Goal: Task Accomplishment & Management: Complete application form

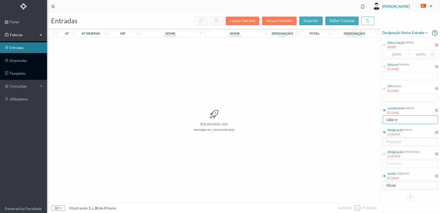
drag, startPoint x: 403, startPoint y: 118, endPoint x: 375, endPoint y: 118, distance: 28.4
click at [375, 118] on div "entradas Lançar Gecond Novas Entradas exportar editar colunas nº nº despesa nif…" at bounding box center [243, 113] width 393 height 200
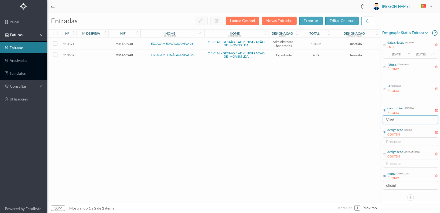
type input "VIVA"
click at [121, 52] on td "901466948" at bounding box center [124, 55] width 32 height 10
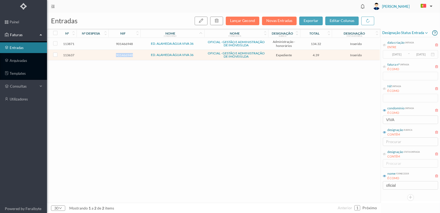
click at [121, 52] on td "901466948" at bounding box center [124, 55] width 32 height 10
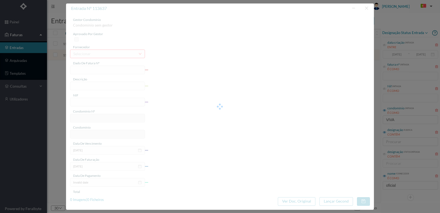
type input "FT 2025A1/4445"
type input "Serv. Administrativo - Custódia Documentação"
type input "901466948"
type input "[DATE]"
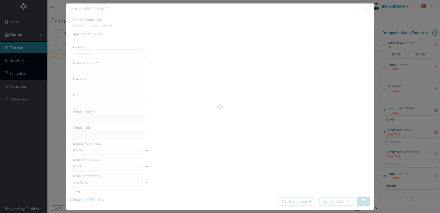
type input "[DATE]"
type input "4.39"
type input "574"
type input "ED. ALAMEDA ÁGUA VIVA 36"
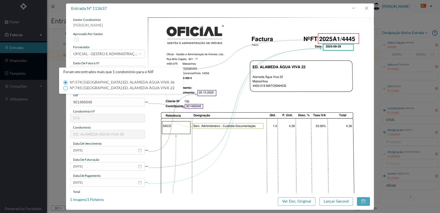
click at [65, 87] on input "Nº: 745 | Nome: ED. ALAMEDA ÁGUA VIVA 22" at bounding box center [65, 88] width 4 height 4
type input "745"
type input "ED. ALAMEDA ÁGUA VIVA 22"
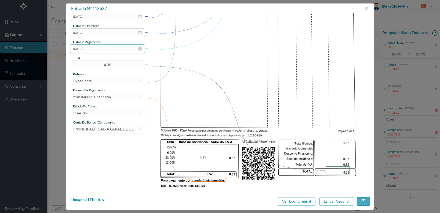
scroll to position [134, 0]
click at [118, 114] on div "Inserido" at bounding box center [105, 113] width 65 height 8
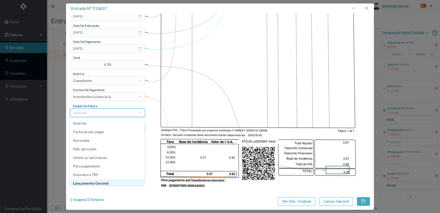
scroll to position [3, 0]
click at [113, 181] on li "Lançamento Gecond" at bounding box center [107, 180] width 75 height 9
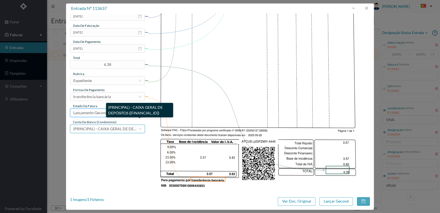
click at [117, 128] on span "(PRINCIPAL) - CAIXA GERAL DE DEPÓSITOS ([FINANCIAL_ID])" at bounding box center [126, 129] width 106 height 5
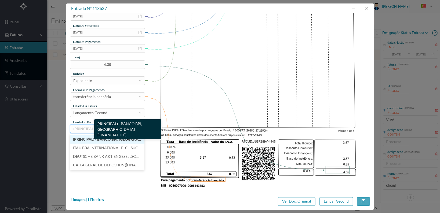
click at [114, 139] on span "(PRINCIPAL) - BANCO BPI, [GEOGRAPHIC_DATA] ([FINANCIAL_ID])" at bounding box center [130, 139] width 114 height 5
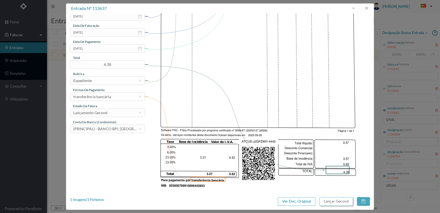
click at [333, 202] on button "Lançar Gecond" at bounding box center [336, 201] width 34 height 9
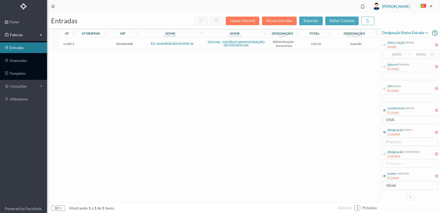
click at [120, 40] on td "901466948" at bounding box center [124, 44] width 32 height 12
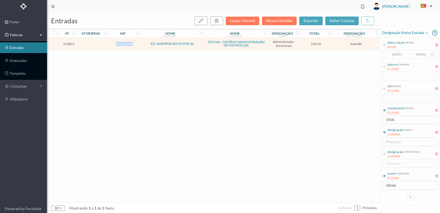
click at [120, 40] on td "901466948" at bounding box center [124, 44] width 32 height 12
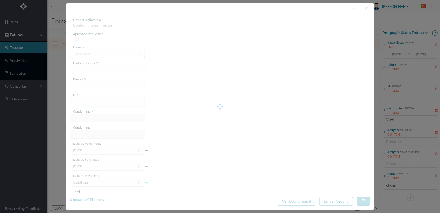
type input "FT 2025A1/4636"
type input "HONORARIOS Outubro de 2025"
type input "901466948"
type input "[DATE]"
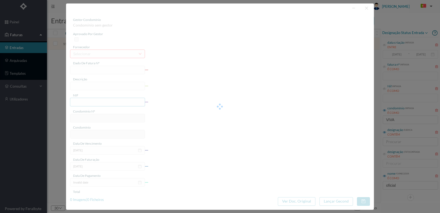
type input "[DATE]"
type input "134.32"
type input "574"
type input "ED. ALAMEDA ÁGUA VIVA 36"
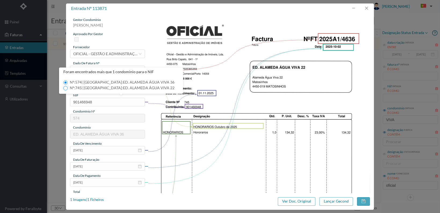
click at [64, 88] on input "Nº: 745 | Nome: ED. ALAMEDA ÁGUA VIVA 22" at bounding box center [65, 88] width 4 height 4
type input "745"
type input "ED. ALAMEDA ÁGUA VIVA 22"
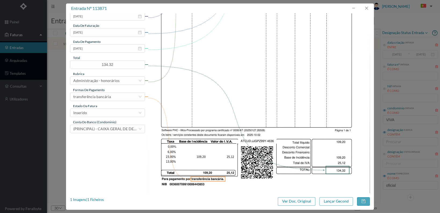
scroll to position [140, 0]
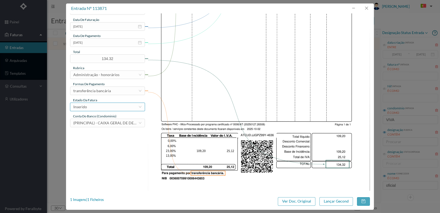
drag, startPoint x: 127, startPoint y: 106, endPoint x: 119, endPoint y: 108, distance: 7.5
click at [126, 106] on div "Inserido" at bounding box center [105, 107] width 65 height 8
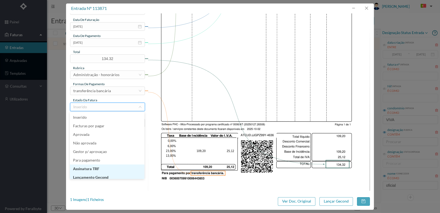
scroll to position [3, 0]
click at [115, 175] on li "Lançamento Gecond" at bounding box center [107, 175] width 75 height 9
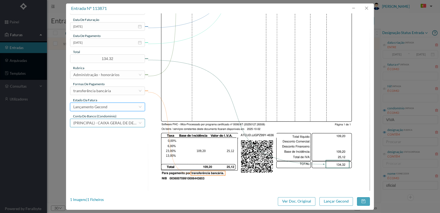
click at [113, 124] on span "(PRINCIPAL) - CAIXA GERAL DE DEPÓSITOS ([FINANCIAL_ID])" at bounding box center [126, 123] width 106 height 5
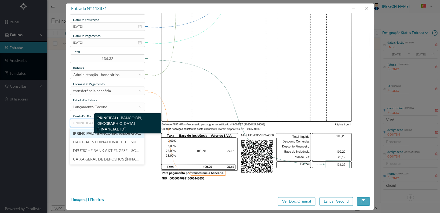
click at [112, 132] on span "(PRINCIPAL) - BANCO BPI, [GEOGRAPHIC_DATA] ([FINANCIAL_ID])" at bounding box center [130, 133] width 114 height 5
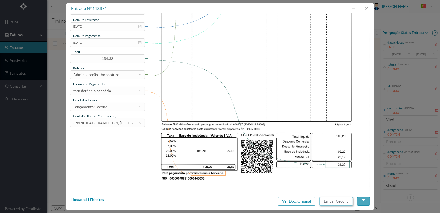
click at [340, 203] on button "Lançar Gecond" at bounding box center [336, 201] width 34 height 9
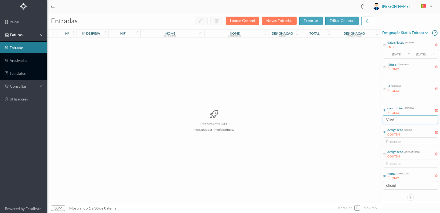
drag, startPoint x: 399, startPoint y: 116, endPoint x: 370, endPoint y: 106, distance: 29.8
click at [374, 116] on div "entradas Lançar Gecond Novas Entradas exportar editar colunas nº nº despesa nif…" at bounding box center [243, 113] width 393 height 200
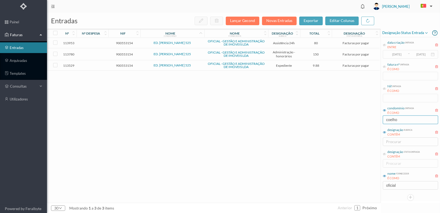
type input "coelho"
click at [123, 64] on span "900553154" at bounding box center [124, 66] width 29 height 4
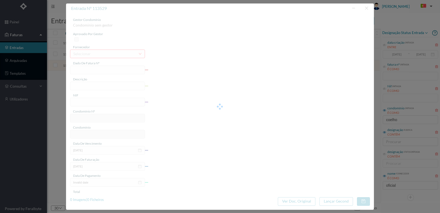
type input "FT 2025A1/4337"
type input "Serv. Administrativo - Custódia Documentação"
type input "900553154"
type input "[DATE]"
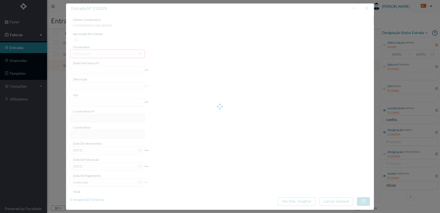
type input "[DATE]"
type input "9.88"
type input "520"
type input "ED. [PERSON_NAME] 525"
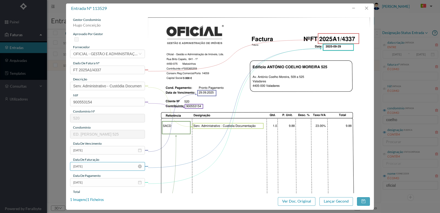
scroll to position [134, 0]
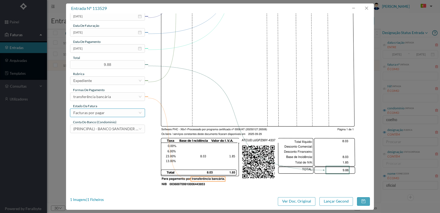
click at [131, 115] on div "Facturas por pagar" at bounding box center [105, 113] width 65 height 8
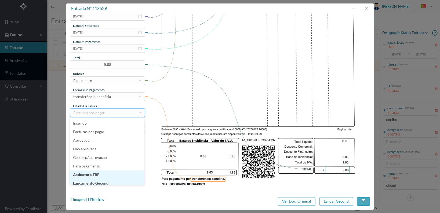
scroll to position [3, 0]
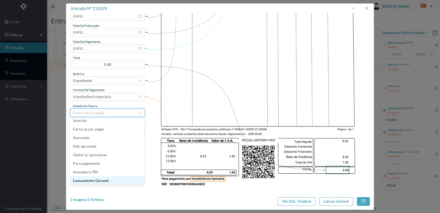
click at [120, 180] on li "Lançamento Gecond" at bounding box center [107, 180] width 75 height 9
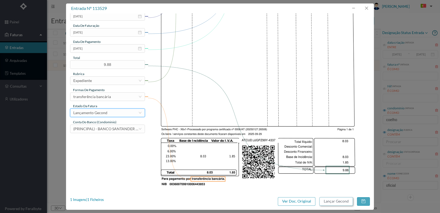
click at [335, 203] on button "Lançar Gecond" at bounding box center [336, 201] width 34 height 9
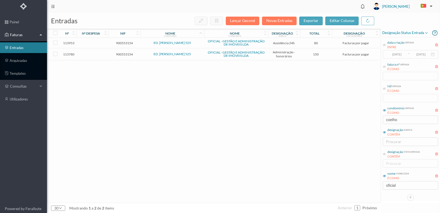
click at [123, 54] on span "900553154" at bounding box center [124, 54] width 29 height 4
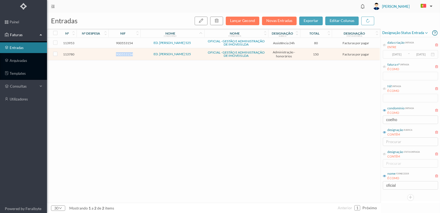
click at [123, 54] on span "900553154" at bounding box center [124, 54] width 29 height 4
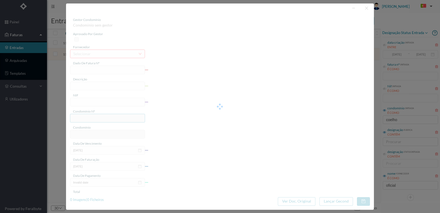
type input "FT 2025A1/4545"
type input "HONORARIOS Outubro de 2025"
type input "900553154"
type input "[DATE]"
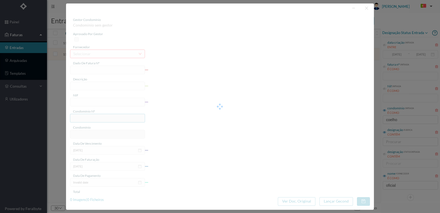
type input "[DATE]"
type input "150.00"
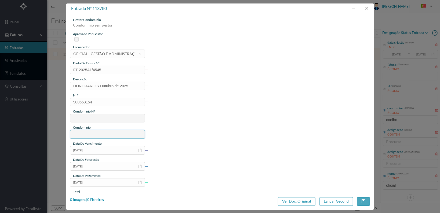
type input "520"
type input "ED. [PERSON_NAME] 525"
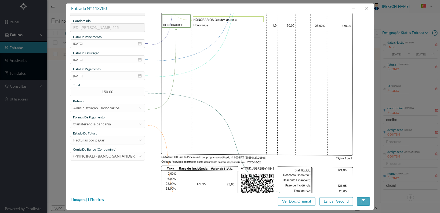
scroll to position [134, 0]
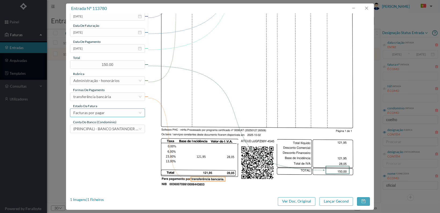
click at [124, 110] on div "Facturas por pagar" at bounding box center [105, 113] width 65 height 8
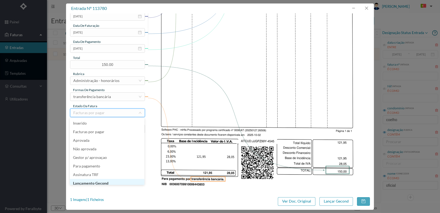
scroll to position [3, 0]
click at [120, 182] on li "Lançamento Gecond" at bounding box center [107, 180] width 75 height 9
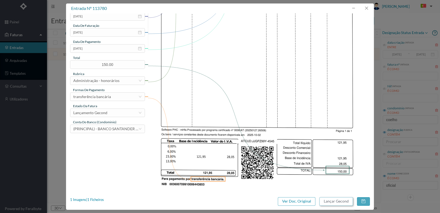
click at [338, 202] on button "Lançar Gecond" at bounding box center [336, 201] width 34 height 9
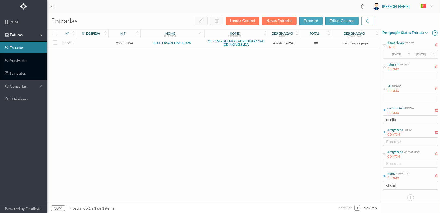
click at [120, 42] on span "900553154" at bounding box center [124, 43] width 29 height 4
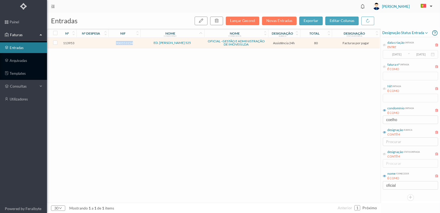
click at [120, 42] on span "900553154" at bounding box center [124, 43] width 29 height 4
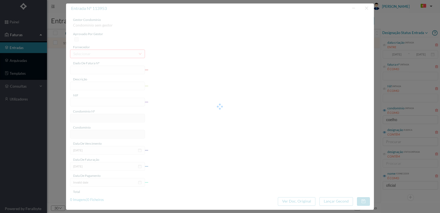
type input "FT 2025A1/4718"
type input "MANUTENÇÃO Outubro de 2025"
type input "900553154"
type input "[DATE]"
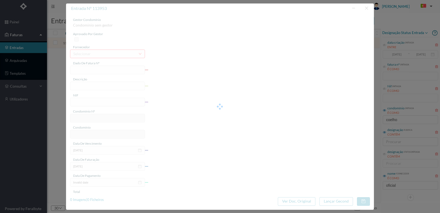
type input "[DATE]"
type input "80.00"
type input "520"
type input "ED. [PERSON_NAME] 525"
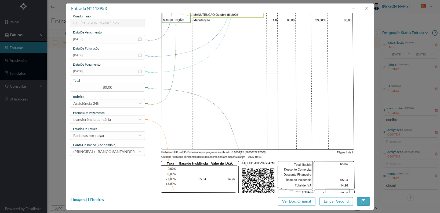
scroll to position [134, 0]
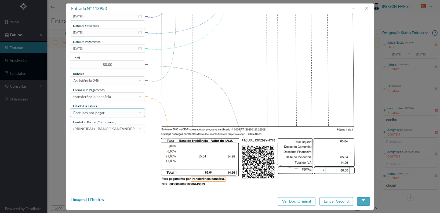
click at [120, 113] on div "Facturas por pagar" at bounding box center [105, 113] width 65 height 8
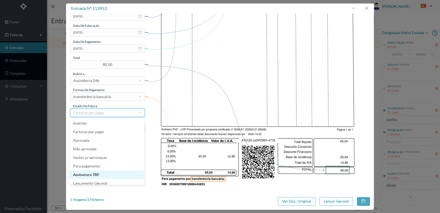
scroll to position [3, 0]
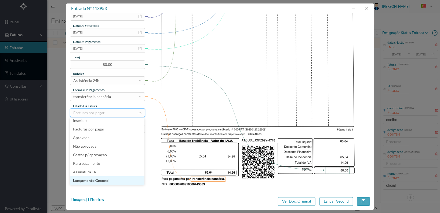
click at [119, 180] on li "Lançamento Gecond" at bounding box center [107, 180] width 75 height 9
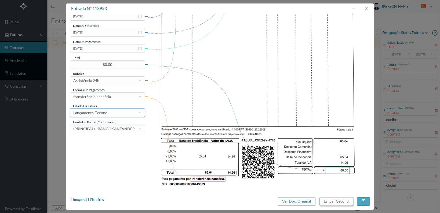
click at [335, 202] on button "Lançar Gecond" at bounding box center [336, 201] width 34 height 9
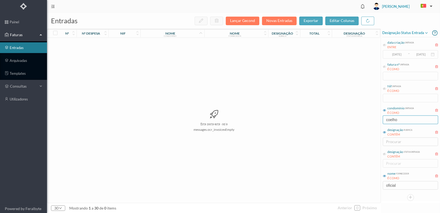
drag, startPoint x: 404, startPoint y: 123, endPoint x: 371, endPoint y: 119, distance: 33.4
click at [372, 120] on div "entradas Lançar Gecond Novas Entradas exportar editar colunas nº nº despesa nif…" at bounding box center [243, 113] width 393 height 200
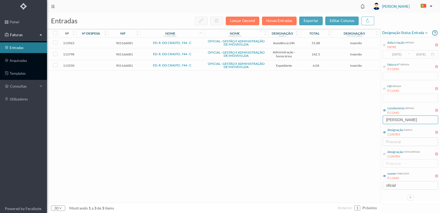
type input "[PERSON_NAME]"
click at [122, 65] on span "901166081" at bounding box center [124, 66] width 29 height 4
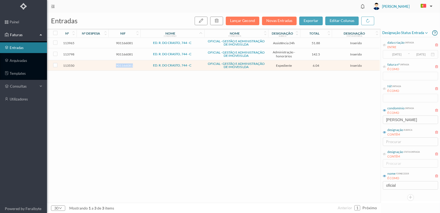
click at [122, 65] on span "901166081" at bounding box center [124, 66] width 29 height 4
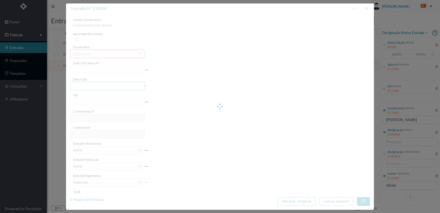
type input "FT 2025A1/4358"
type input "Serv. Administrativo - Custódia Documentação"
type input "901166081"
type input "[DATE]"
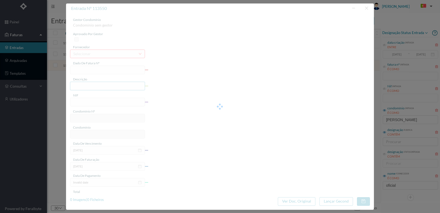
type input "[DATE]"
type input "6.04"
type input "595"
type input "ED. R. DO [PERSON_NAME], 744 - C"
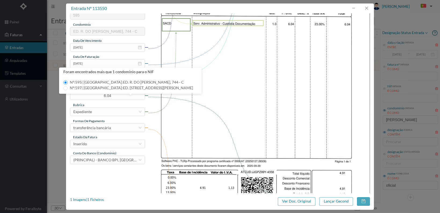
scroll to position [134, 0]
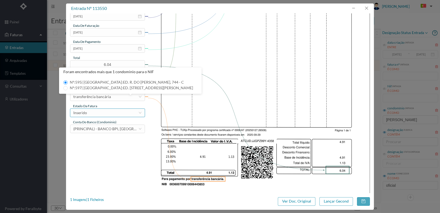
click at [124, 113] on div "Inserido" at bounding box center [105, 113] width 65 height 8
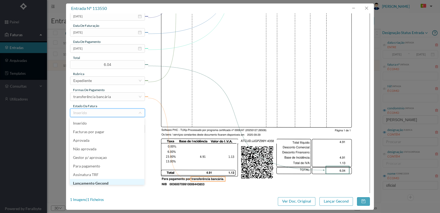
scroll to position [3, 0]
click at [109, 180] on li "Lançamento Gecond" at bounding box center [107, 180] width 75 height 9
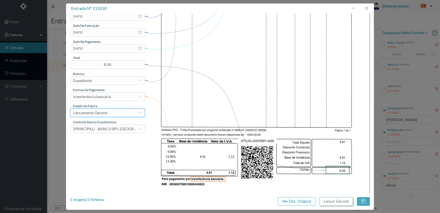
click at [333, 201] on button "Lançar Gecond" at bounding box center [336, 201] width 34 height 9
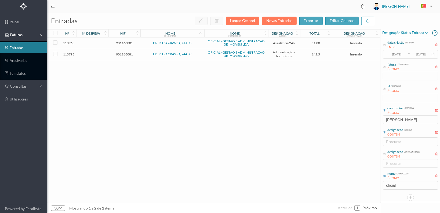
click at [125, 53] on span "901166081" at bounding box center [124, 54] width 29 height 4
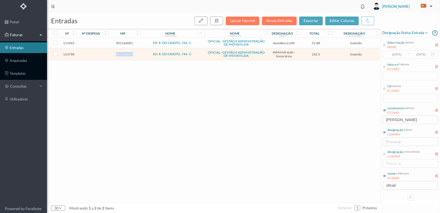
click at [125, 53] on span "901166081" at bounding box center [124, 54] width 29 height 4
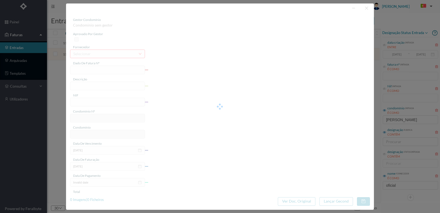
type input "FT 2025A1/4563"
type input "HONORARIOS Outubro de 2025"
type input "901166081"
type input "[DATE]"
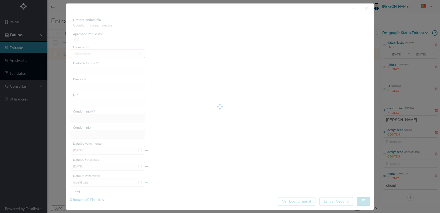
type input "[DATE]"
type input "142.50"
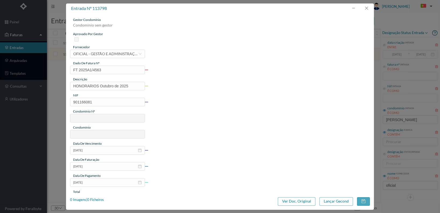
type input "595"
type input "ED. R. DO [PERSON_NAME], 744 - C"
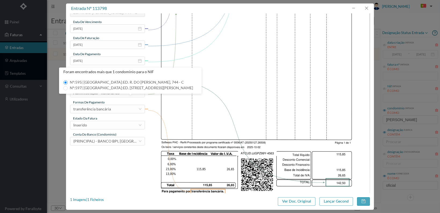
scroll to position [134, 0]
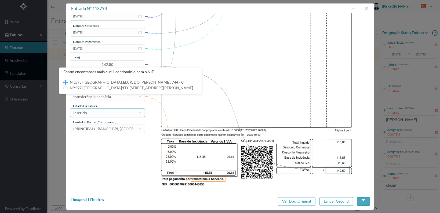
click at [124, 110] on div "Inserido" at bounding box center [105, 113] width 65 height 8
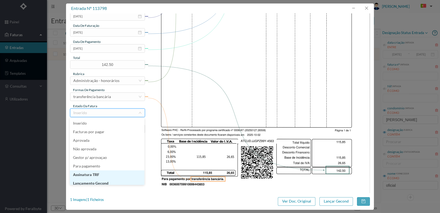
scroll to position [3, 0]
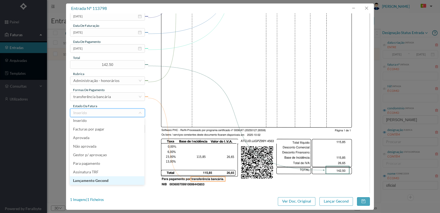
click at [113, 180] on li "Lançamento Gecond" at bounding box center [107, 180] width 75 height 9
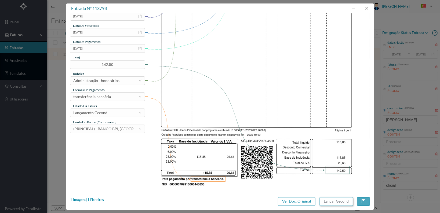
click at [329, 201] on button "Lançar Gecond" at bounding box center [336, 201] width 34 height 9
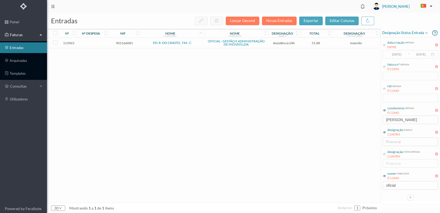
click at [126, 44] on span "901166081" at bounding box center [124, 43] width 29 height 4
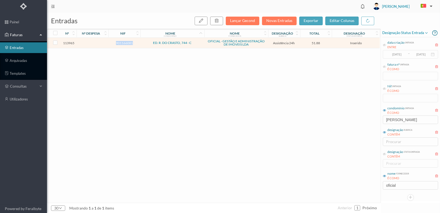
click at [126, 44] on span "901166081" at bounding box center [124, 43] width 29 height 4
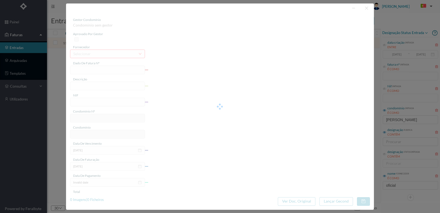
type input "FT 2025A1/4730"
type input "MANUTENÇÃO Outubro de 2025"
type input "901166081"
type input "[DATE]"
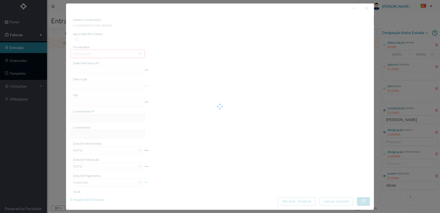
type input "[DATE]"
type input "51.88"
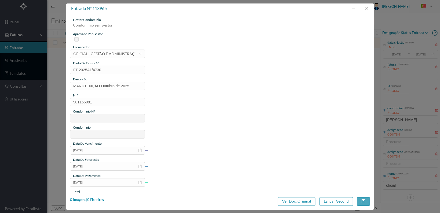
type input "595"
type input "ED. R. DO [PERSON_NAME], 744 - C"
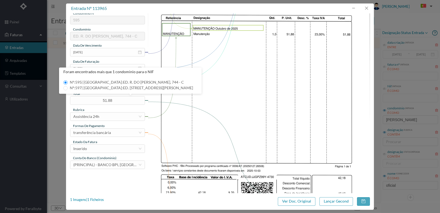
scroll to position [107, 0]
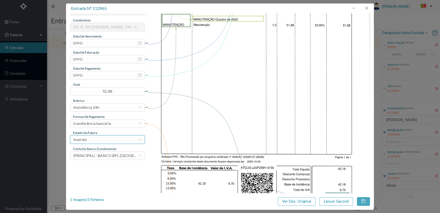
click at [132, 140] on div "Inserido" at bounding box center [105, 140] width 65 height 8
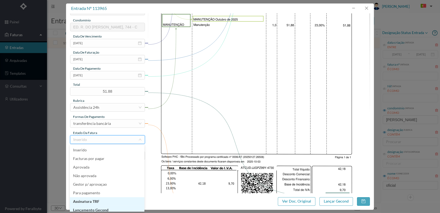
scroll to position [3, 0]
click at [117, 207] on li "Lançamento Gecond" at bounding box center [107, 207] width 75 height 9
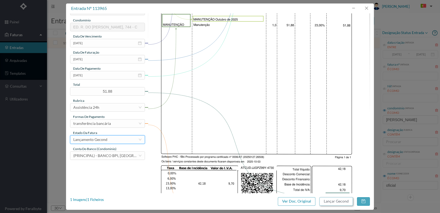
click at [334, 202] on button "Lançar Gecond" at bounding box center [336, 201] width 34 height 9
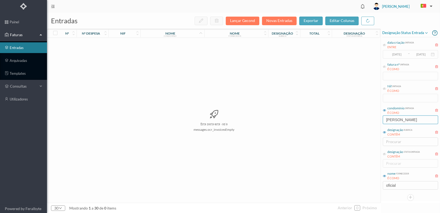
drag, startPoint x: 407, startPoint y: 120, endPoint x: 365, endPoint y: 113, distance: 42.0
click at [365, 113] on div "entradas Lançar Gecond Novas Entradas exportar editar colunas nº nº despesa nif…" at bounding box center [243, 113] width 393 height 200
type input "C"
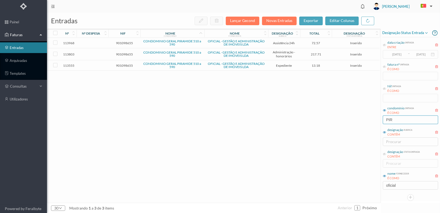
type input "PIR"
click at [122, 64] on span "901098655" at bounding box center [124, 66] width 29 height 4
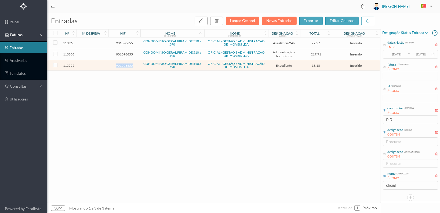
click at [122, 64] on span "901098655" at bounding box center [124, 66] width 29 height 4
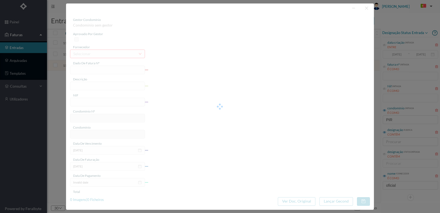
type input "FT 2025A1/4363"
type input "Serv. Administrativo - Custódia Documentação"
type input "901098655"
type input "[DATE]"
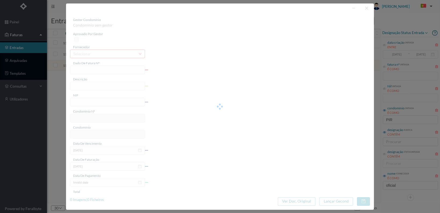
type input "[DATE]"
type input "13.18"
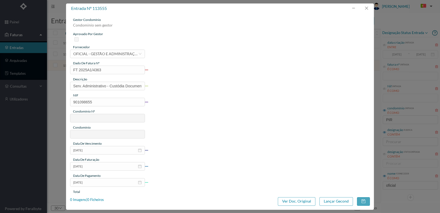
type input "751"
type input "CONDOMINIO GERAL PIRAMIDE 510 a 590"
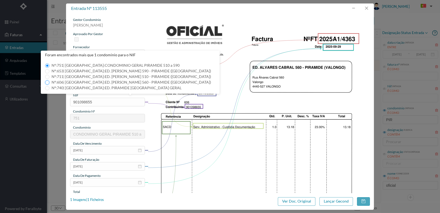
click at [47, 82] on input "Nº: 606 | Nome: ED. [PERSON_NAME] 560 - PIRAMIDE ([GEOGRAPHIC_DATA])" at bounding box center [47, 82] width 4 height 4
type input "606"
type input "ED. [PERSON_NAME] 560 - PIRAMIDE ([GEOGRAPHIC_DATA])"
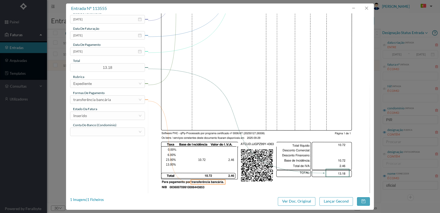
scroll to position [134, 0]
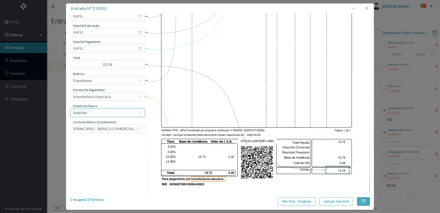
click at [117, 114] on div "Inserido" at bounding box center [105, 113] width 65 height 8
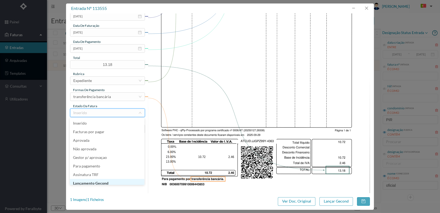
scroll to position [3, 0]
click at [113, 181] on li "Lançamento Gecond" at bounding box center [107, 180] width 75 height 9
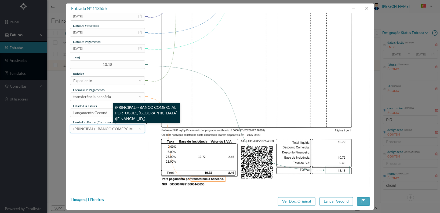
click at [116, 130] on span "(PRINCIPAL) - BANCO COMERCIAL PORTUGUES, [GEOGRAPHIC_DATA] ([FINANCIAL_ID])" at bounding box center [150, 129] width 154 height 5
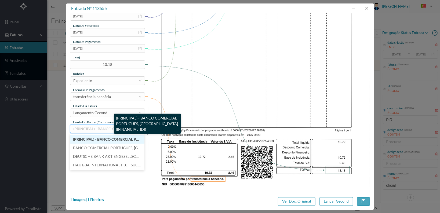
click at [113, 139] on span "(PRINCIPAL) - BANCO COMERCIAL PORTUGUES, [GEOGRAPHIC_DATA] ([FINANCIAL_ID])" at bounding box center [149, 139] width 153 height 5
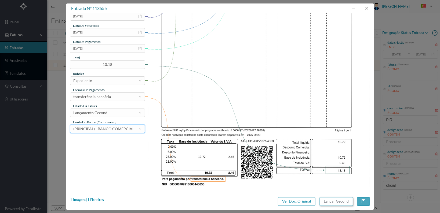
click at [338, 200] on button "Lançar Gecond" at bounding box center [336, 201] width 34 height 9
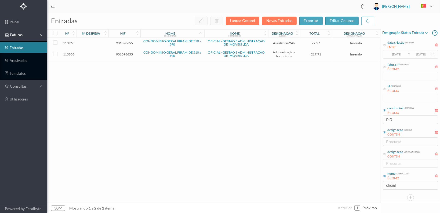
click at [121, 55] on span "901098655" at bounding box center [124, 54] width 29 height 4
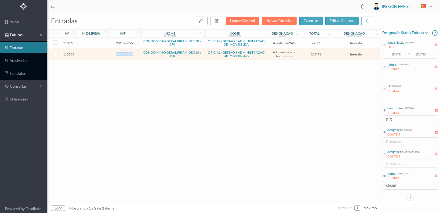
click at [121, 55] on span "901098655" at bounding box center [124, 54] width 29 height 4
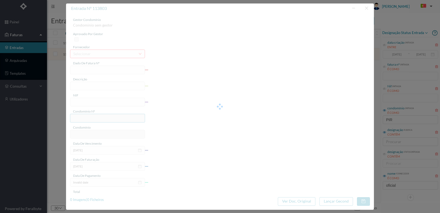
type input "FT 2025A1/4568"
type input "HONORARIOS Outubro de 2025"
type input "901098655"
type input "[DATE]"
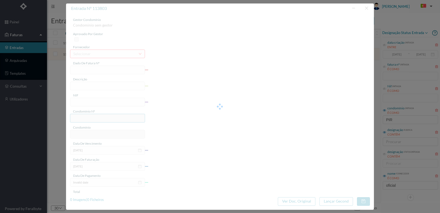
type input "[DATE]"
type input "217.71"
type input "751"
type input "CONDOMINIO GERAL PIRAMIDE 510 a 590"
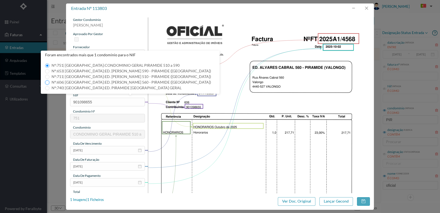
click at [47, 82] on input "Nº: 606 | Nome: ED. [PERSON_NAME] 560 - PIRAMIDE ([GEOGRAPHIC_DATA])" at bounding box center [47, 82] width 4 height 4
type input "606"
type input "ED. [PERSON_NAME] 560 - PIRAMIDE ([GEOGRAPHIC_DATA])"
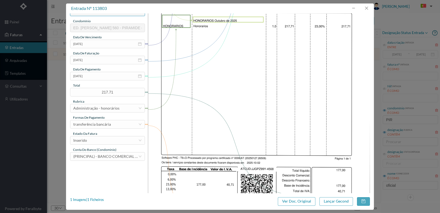
scroll to position [134, 0]
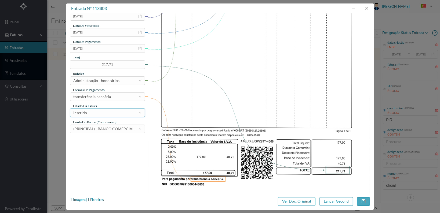
click at [110, 115] on div "Inserido" at bounding box center [105, 113] width 65 height 8
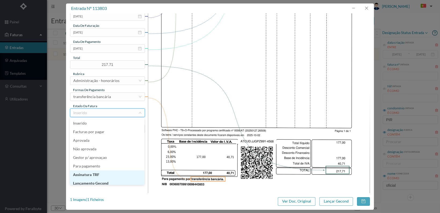
scroll to position [3, 0]
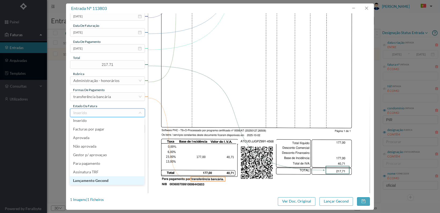
drag, startPoint x: 105, startPoint y: 181, endPoint x: 113, endPoint y: 180, distance: 8.4
click at [105, 181] on li "Lançamento Gecond" at bounding box center [107, 180] width 75 height 9
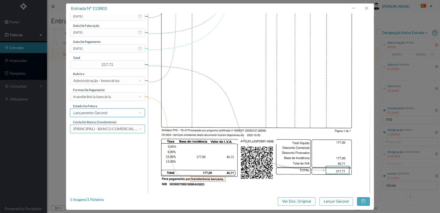
click at [100, 130] on span "(PRINCIPAL) - BANCO COMERCIAL PORTUGUES, [GEOGRAPHIC_DATA] ([FINANCIAL_ID])" at bounding box center [150, 129] width 154 height 5
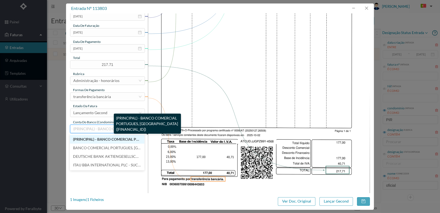
click at [95, 138] on span "(PRINCIPAL) - BANCO COMERCIAL PORTUGUES, [GEOGRAPHIC_DATA] ([FINANCIAL_ID])" at bounding box center [149, 139] width 153 height 5
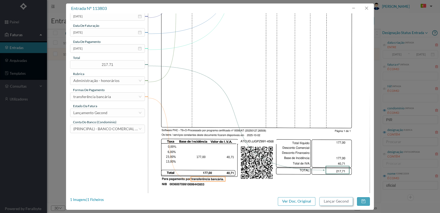
click at [330, 201] on button "Lançar Gecond" at bounding box center [336, 201] width 34 height 9
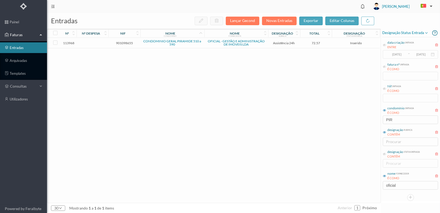
click at [126, 42] on span "901098655" at bounding box center [124, 43] width 29 height 4
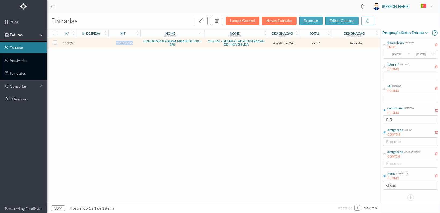
click at [126, 42] on span "901098655" at bounding box center [124, 43] width 29 height 4
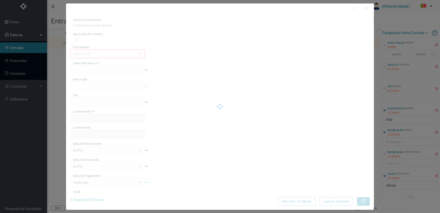
type input "FT 2025A1/4733"
type input "MANUTENÇÃO Outubro de 2025"
type input "901098655"
type input "[DATE]"
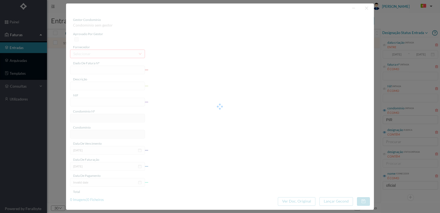
type input "[DATE]"
type input "72.57"
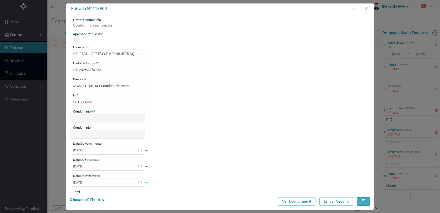
type input "751"
type input "CONDOMINIO GERAL PIRAMIDE 510 a 590"
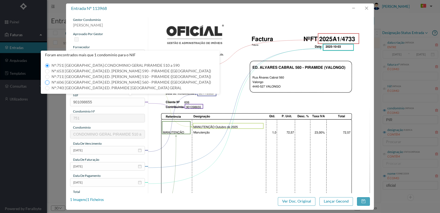
click at [47, 82] on input "Nº: 606 | Nome: ED. [PERSON_NAME] 560 - PIRAMIDE ([GEOGRAPHIC_DATA])" at bounding box center [47, 82] width 4 height 4
type input "606"
type input "ED. [PERSON_NAME] 560 - PIRAMIDE ([GEOGRAPHIC_DATA])"
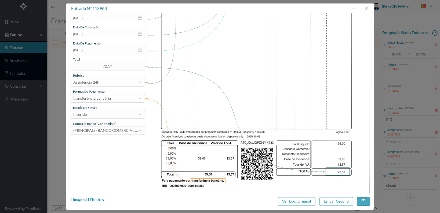
scroll to position [140, 0]
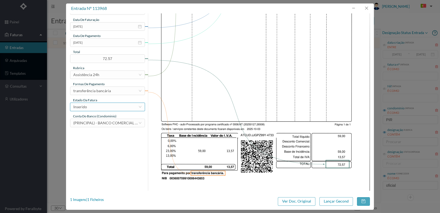
drag, startPoint x: 124, startPoint y: 108, endPoint x: 121, endPoint y: 110, distance: 3.6
click at [123, 109] on div "Inserido" at bounding box center [105, 107] width 65 height 8
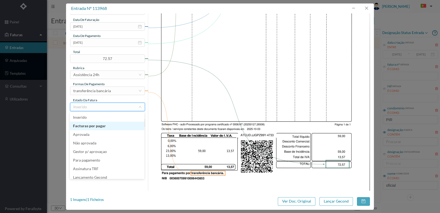
scroll to position [3, 0]
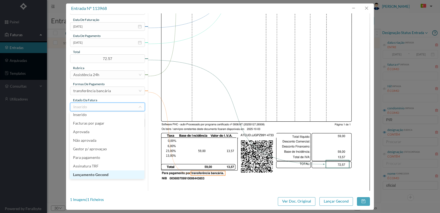
click at [112, 175] on li "Lançamento Gecond" at bounding box center [107, 175] width 75 height 9
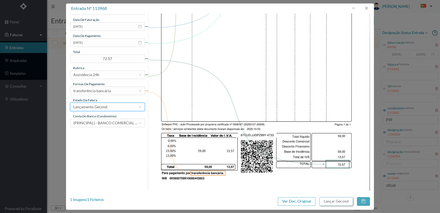
click at [327, 201] on button "Lançar Gecond" at bounding box center [336, 201] width 34 height 9
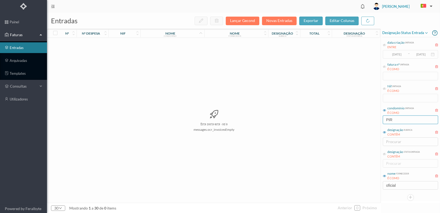
drag, startPoint x: 397, startPoint y: 120, endPoint x: 358, endPoint y: 118, distance: 39.5
click at [365, 120] on div "entradas Lançar Gecond Novas Entradas exportar editar colunas nº nº despesa nif…" at bounding box center [243, 113] width 393 height 200
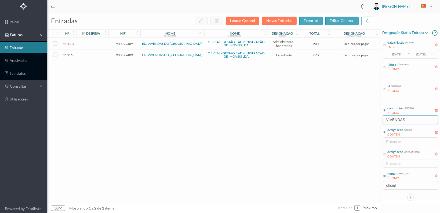
type input "VIVENDAS"
click at [125, 53] on span "900899409" at bounding box center [124, 55] width 29 height 4
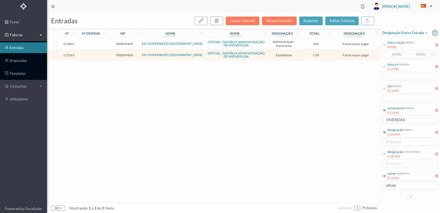
click at [125, 53] on span "900899409" at bounding box center [124, 55] width 29 height 4
click at [122, 54] on span "900899409" at bounding box center [124, 55] width 29 height 4
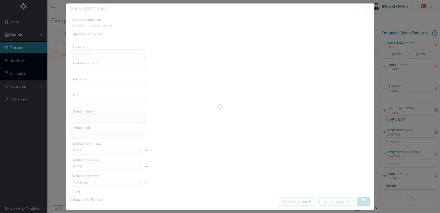
type input "FT 2025A1/4371"
type input "Serv. Administrativo - Custódia Documentação"
type input "900899409"
type input "[DATE]"
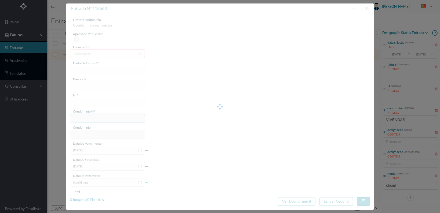
type input "[DATE]"
type input "7.69"
type input "617"
type input "ED. VIVENDAS DO [GEOGRAPHIC_DATA]"
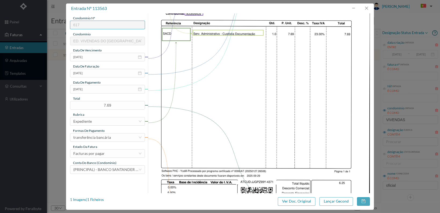
scroll to position [140, 0]
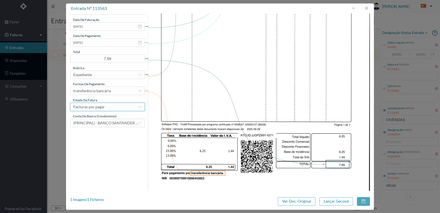
click at [125, 107] on div "Facturas por pagar" at bounding box center [105, 107] width 65 height 8
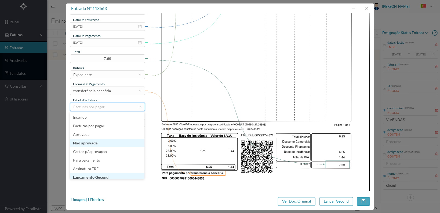
scroll to position [3, 0]
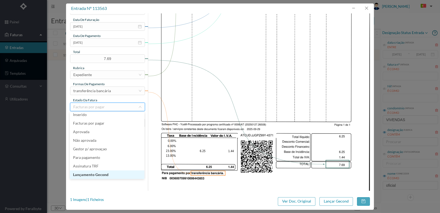
click at [114, 174] on li "Lançamento Gecond" at bounding box center [107, 175] width 75 height 9
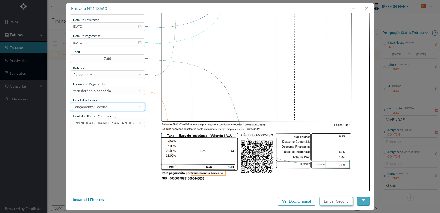
click at [334, 202] on button "Lançar Gecond" at bounding box center [336, 201] width 34 height 9
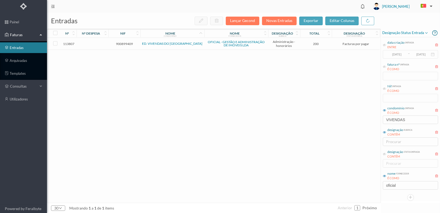
click at [124, 43] on span "900899409" at bounding box center [124, 44] width 29 height 4
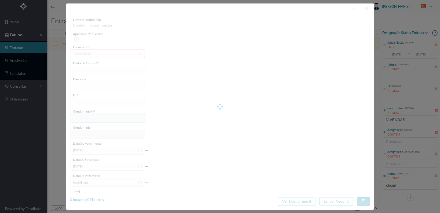
type input "FT 2025A1/4572"
type input "HONORARIOS Outubro de 2025"
type input "900899409"
type input "[DATE]"
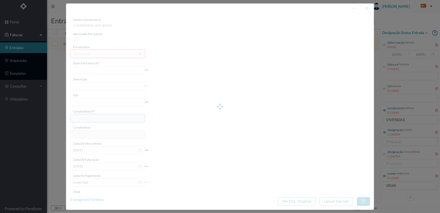
type input "[DATE]"
type input "200.00"
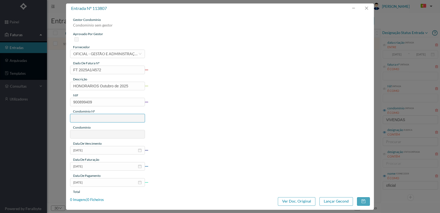
type input "617"
type input "ED. VIVENDAS DO [GEOGRAPHIC_DATA]"
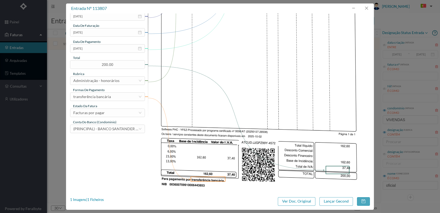
scroll to position [140, 0]
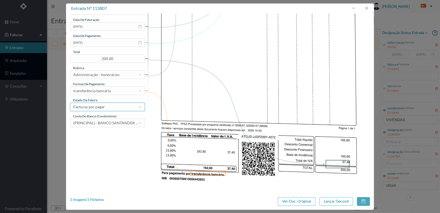
click at [122, 105] on div "Facturas por pagar" at bounding box center [105, 107] width 65 height 8
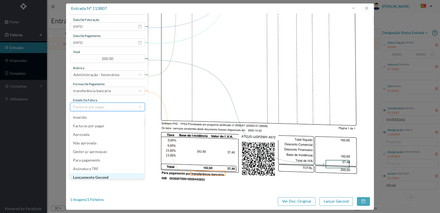
scroll to position [3, 0]
click at [112, 175] on li "Lançamento Gecond" at bounding box center [107, 175] width 75 height 9
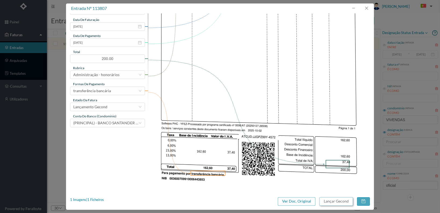
click at [336, 203] on button "Lançar Gecond" at bounding box center [336, 201] width 34 height 9
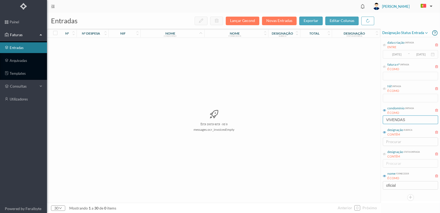
drag, startPoint x: 409, startPoint y: 120, endPoint x: 365, endPoint y: 119, distance: 43.7
click at [365, 119] on div "entradas Lançar Gecond Novas Entradas exportar editar colunas nº nº despesa nif…" at bounding box center [243, 113] width 393 height 200
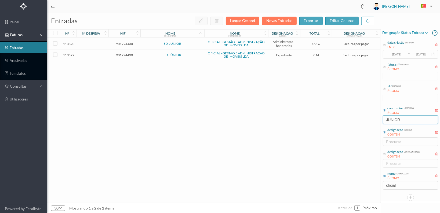
type input "JUNIOR"
click at [125, 54] on span "901794430" at bounding box center [124, 55] width 29 height 4
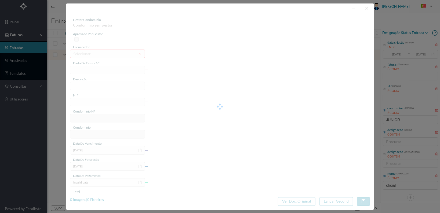
type input "FT 2025A1/4385"
type input "Serv. Administrativo - Custódia Documentação"
type input "901794430"
type input "[DATE]"
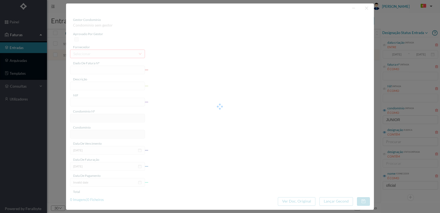
type input "[DATE]"
type input "7.14"
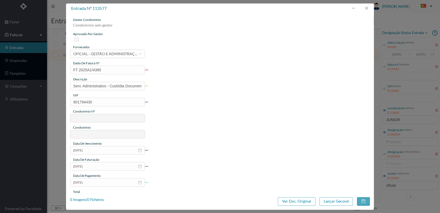
type input "645"
type input "ED. JÚNIOR"
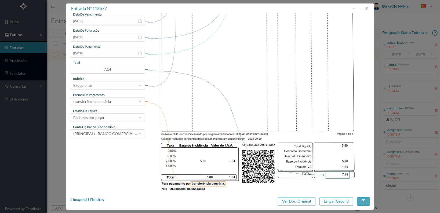
scroll to position [140, 0]
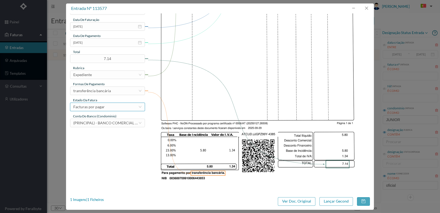
click at [122, 108] on div "Facturas por pagar" at bounding box center [105, 107] width 65 height 8
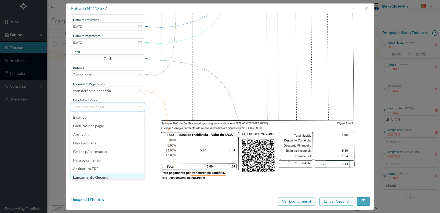
scroll to position [3, 0]
drag, startPoint x: 113, startPoint y: 174, endPoint x: 118, endPoint y: 175, distance: 4.9
click at [113, 174] on li "Lançamento Gecond" at bounding box center [107, 175] width 75 height 9
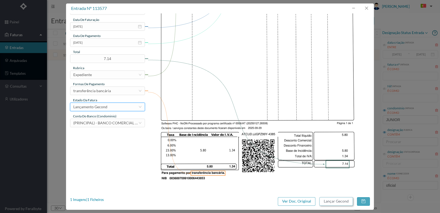
click at [334, 202] on button "Lançar Gecond" at bounding box center [336, 201] width 34 height 9
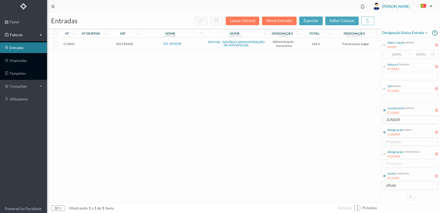
click at [121, 44] on span "901794430" at bounding box center [124, 44] width 29 height 4
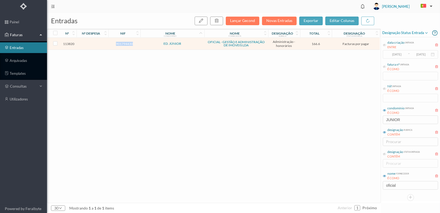
click at [121, 44] on span "901794430" at bounding box center [124, 44] width 29 height 4
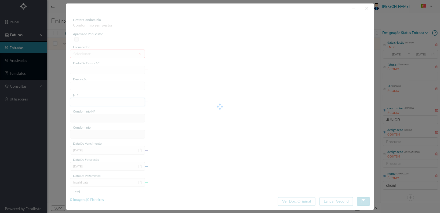
type input "FT 2025A1/4585"
type input "HONORARIOS Outubro de 2025"
type input "901794430"
type input "[DATE]"
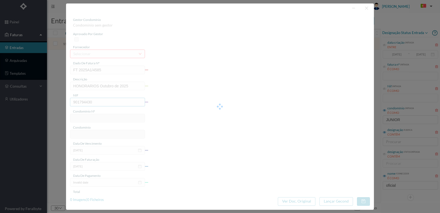
type input "[DATE]"
type input "166.60"
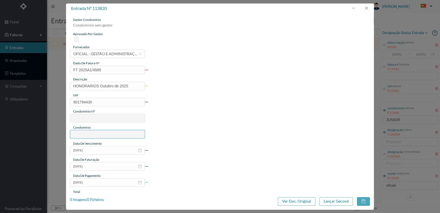
type input "645"
type input "ED. JÚNIOR"
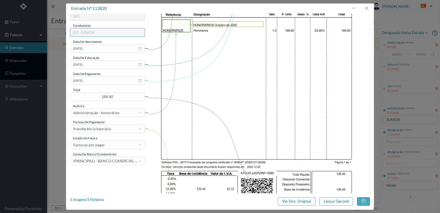
scroll to position [140, 0]
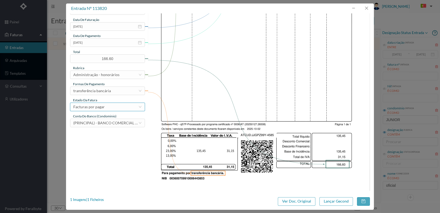
click at [119, 104] on div "Facturas por pagar" at bounding box center [105, 107] width 65 height 8
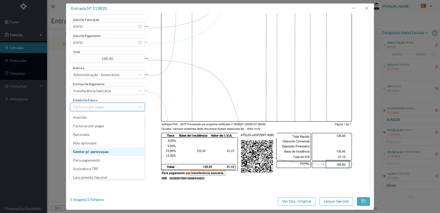
scroll to position [3, 0]
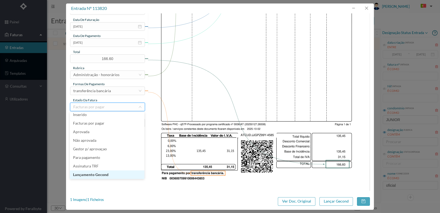
click at [110, 175] on li "Lançamento Gecond" at bounding box center [107, 175] width 75 height 9
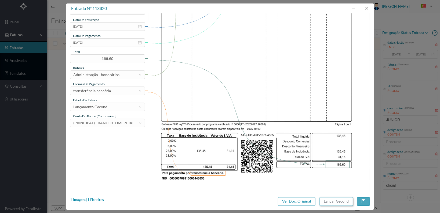
click at [333, 203] on button "Lançar Gecond" at bounding box center [336, 201] width 34 height 9
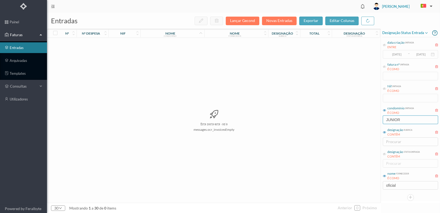
drag, startPoint x: 386, startPoint y: 120, endPoint x: 364, endPoint y: 119, distance: 22.6
click at [366, 120] on div "entradas Lançar Gecond Novas Entradas exportar editar colunas nº nº despesa nif…" at bounding box center [243, 113] width 393 height 200
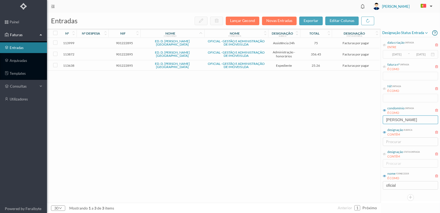
type input "[PERSON_NAME]"
click at [120, 65] on span "901222895" at bounding box center [124, 66] width 29 height 4
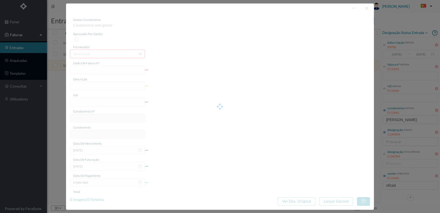
type input "FT 2025A1/4446"
type input "Serv. Administrativo - Custódia Documentação"
type input "901222895"
type input "[DATE]"
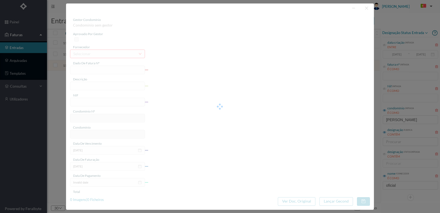
type input "[DATE]"
type input "25.26"
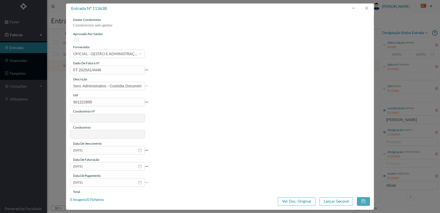
type input "747"
type input "ED. D. [PERSON_NAME][GEOGRAPHIC_DATA]"
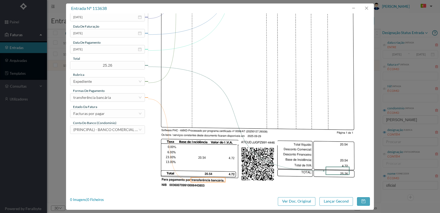
scroll to position [140, 0]
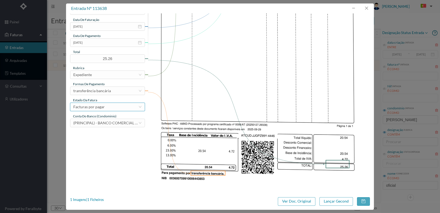
click at [134, 108] on div "Facturas por pagar" at bounding box center [105, 107] width 65 height 8
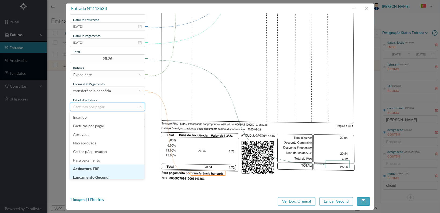
scroll to position [3, 0]
click at [112, 175] on li "Lançamento Gecond" at bounding box center [107, 175] width 75 height 9
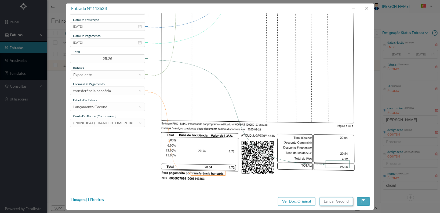
click at [343, 201] on button "Lançar Gecond" at bounding box center [336, 201] width 34 height 9
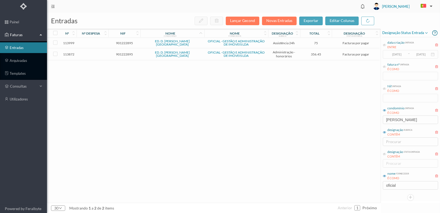
click at [123, 53] on span "901222895" at bounding box center [124, 54] width 29 height 4
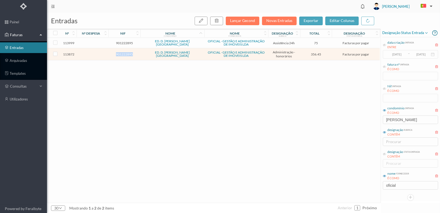
click at [123, 53] on span "901222895" at bounding box center [124, 54] width 29 height 4
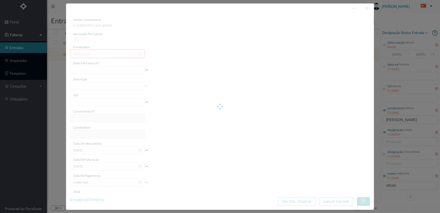
type input "FT 2025A1/4637"
type input "HONORARIOS Outubro de 2025"
type input "901222895"
type input "[DATE]"
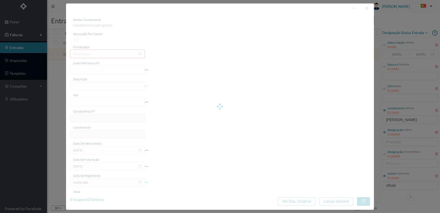
type input "[DATE]"
type input "356.45"
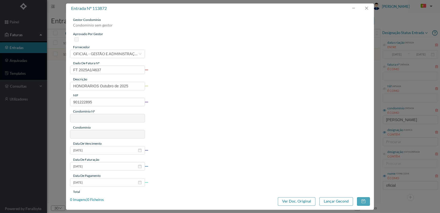
type input "747"
type input "ED. D. [PERSON_NAME][GEOGRAPHIC_DATA]"
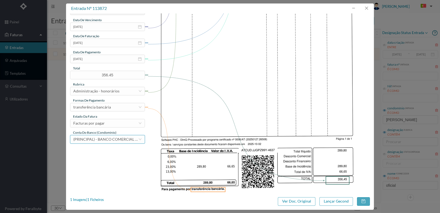
scroll to position [140, 0]
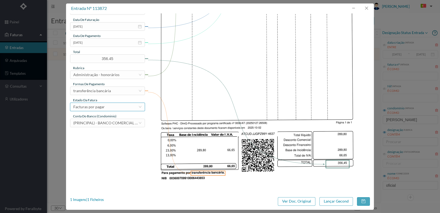
click at [132, 108] on div "Facturas por pagar" at bounding box center [105, 107] width 65 height 8
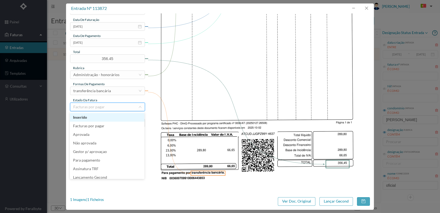
scroll to position [11, 0]
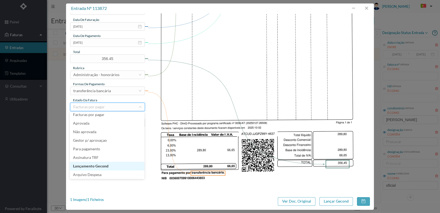
click at [118, 165] on li "Lançamento Gecond" at bounding box center [107, 166] width 75 height 9
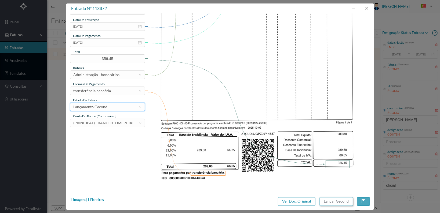
click at [334, 197] on button "Lançar Gecond" at bounding box center [336, 201] width 34 height 9
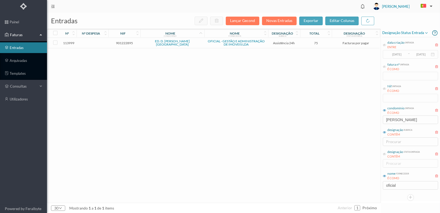
click at [121, 42] on span "901222895" at bounding box center [124, 43] width 29 height 4
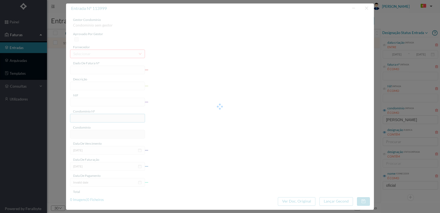
type input "FT 2025A1/4764"
type input "MANUTENÇÃO Outubro de 2025"
type input "901222895"
type input "[DATE]"
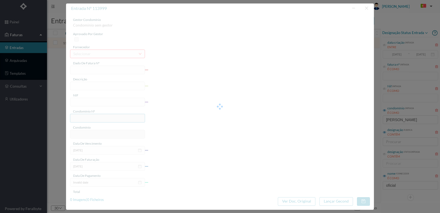
type input "[DATE]"
type input "75.00"
type input "747"
type input "ED. D. [PERSON_NAME][GEOGRAPHIC_DATA]"
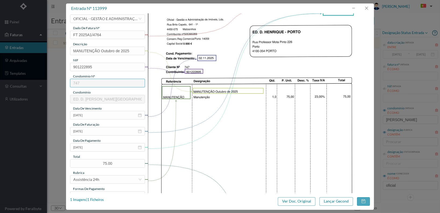
scroll to position [140, 0]
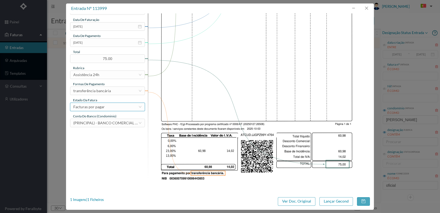
click at [131, 106] on div "Facturas por pagar" at bounding box center [105, 107] width 65 height 8
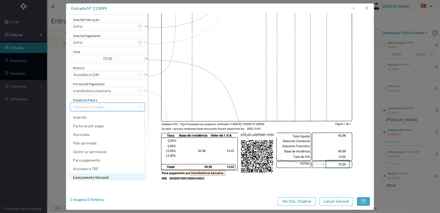
scroll to position [3, 0]
drag, startPoint x: 118, startPoint y: 174, endPoint x: 123, endPoint y: 173, distance: 4.3
click at [119, 174] on li "Lançamento Gecond" at bounding box center [107, 175] width 75 height 9
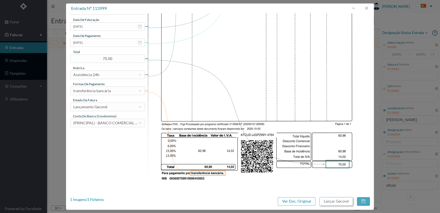
click at [337, 200] on button "Lançar Gecond" at bounding box center [336, 201] width 34 height 9
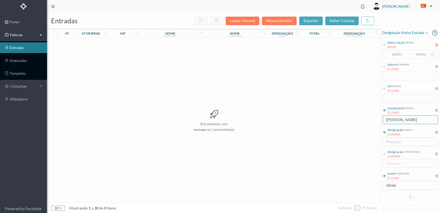
drag, startPoint x: 410, startPoint y: 119, endPoint x: 367, endPoint y: 116, distance: 43.0
click at [369, 116] on div "entradas Lançar Gecond Novas Entradas exportar editar colunas nº nº despesa nif…" at bounding box center [243, 113] width 393 height 200
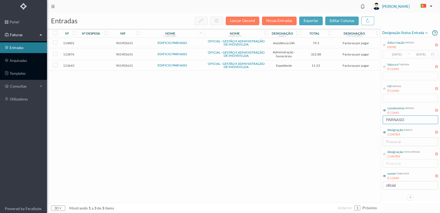
type input "PARNASO"
click at [120, 65] on span "901905631" at bounding box center [124, 66] width 29 height 4
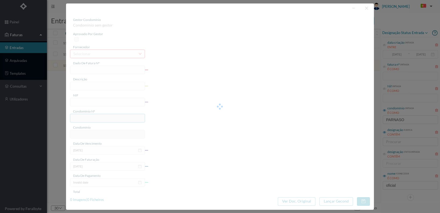
type input "FT 2025A1/4451"
type input "Serv. Administrativo - Custódia Documentação"
type input "901905631"
type input "[DATE]"
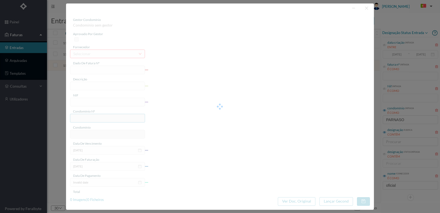
type input "[DATE]"
type input "11.53"
type input "756"
type input "EDIFICIO PARNASO"
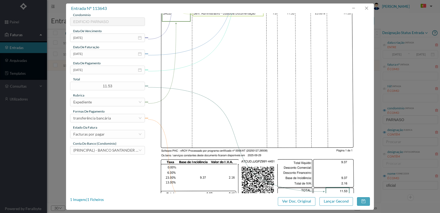
scroll to position [140, 0]
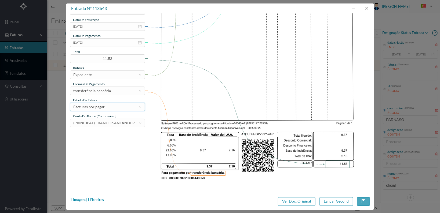
drag, startPoint x: 120, startPoint y: 108, endPoint x: 117, endPoint y: 109, distance: 3.4
click at [120, 108] on div "Facturas por pagar" at bounding box center [105, 107] width 65 height 8
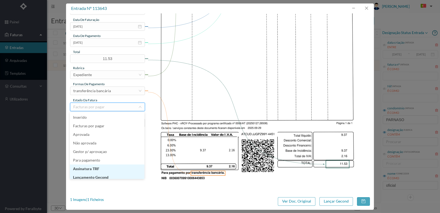
scroll to position [3, 0]
drag, startPoint x: 112, startPoint y: 175, endPoint x: 140, endPoint y: 175, distance: 28.7
click at [112, 175] on li "Lançamento Gecond" at bounding box center [107, 175] width 75 height 9
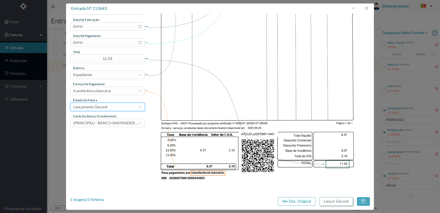
click at [337, 203] on button "Lançar Gecond" at bounding box center [336, 201] width 34 height 9
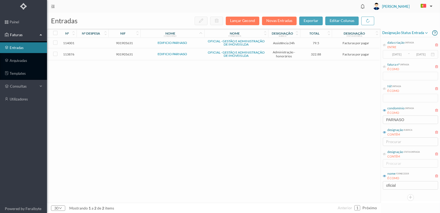
click at [122, 54] on span "901905631" at bounding box center [124, 54] width 29 height 4
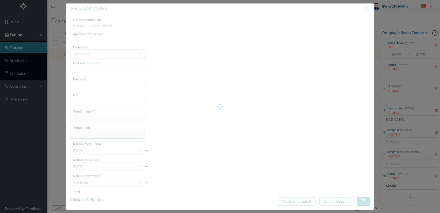
type input "FT 2025A1/4641"
type input "HONORARIOS Outubro de 2025"
type input "901905631"
type input "[DATE]"
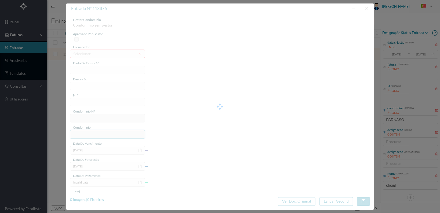
type input "[DATE]"
type input "322.88"
type input "756"
type input "EDIFICIO PARNASO"
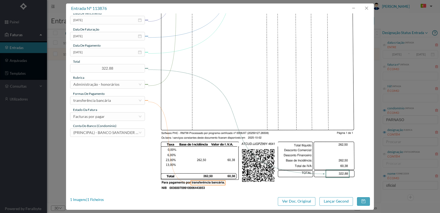
scroll to position [140, 0]
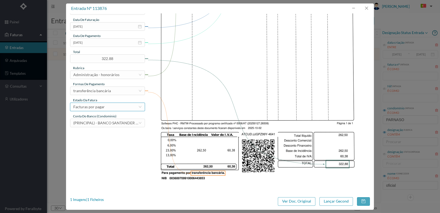
click at [130, 108] on div "Facturas por pagar" at bounding box center [105, 107] width 65 height 8
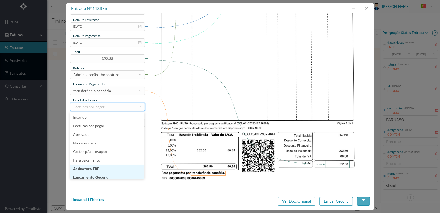
scroll to position [3, 0]
